Goal: Task Accomplishment & Management: Manage account settings

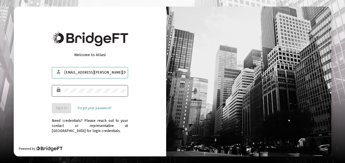
type input "tl.tm.thomas@gmail.com"
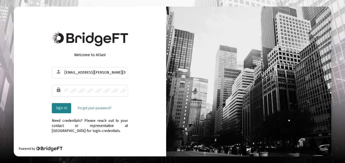
click at [62, 107] on span "Sign In" at bounding box center [61, 108] width 11 height 4
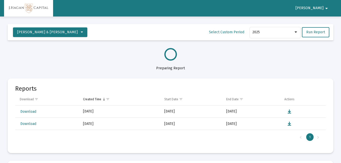
select select "View all"
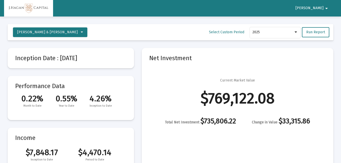
click at [274, 142] on mat-card "Net Investment Current Market Value $769,122.08 Total Net Investment $735,806.2…" at bounding box center [238, 109] width 192 height 122
click at [326, 8] on mat-icon "arrow_drop_down" at bounding box center [327, 8] width 6 height 10
click at [329, 22] on button "Logout" at bounding box center [326, 21] width 28 height 12
